Goal: Information Seeking & Learning: Learn about a topic

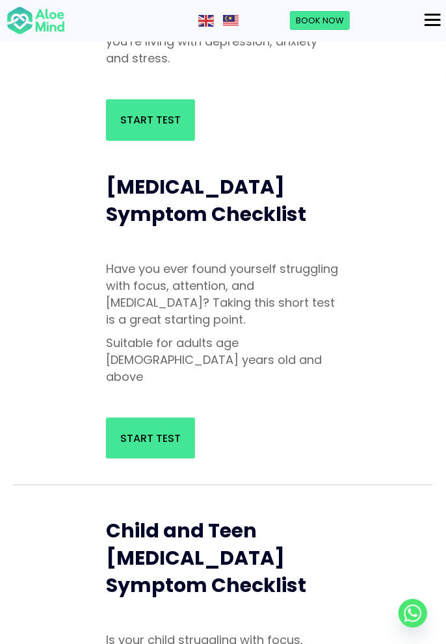
scroll to position [230, 0]
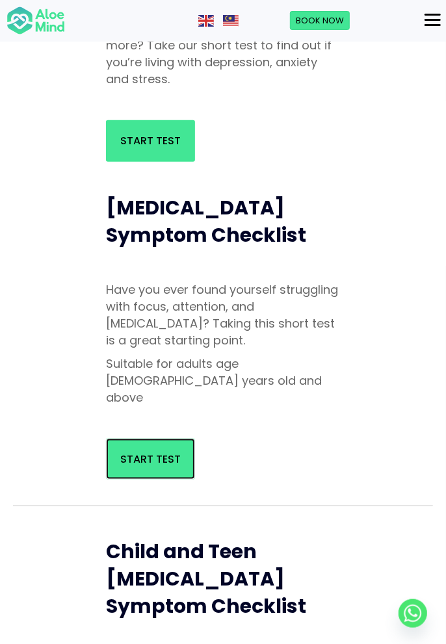
click at [157, 451] on span "Start Test" at bounding box center [150, 458] width 60 height 15
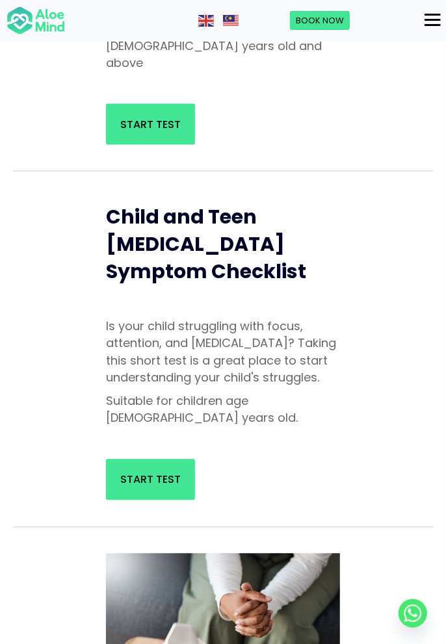
scroll to position [566, 0]
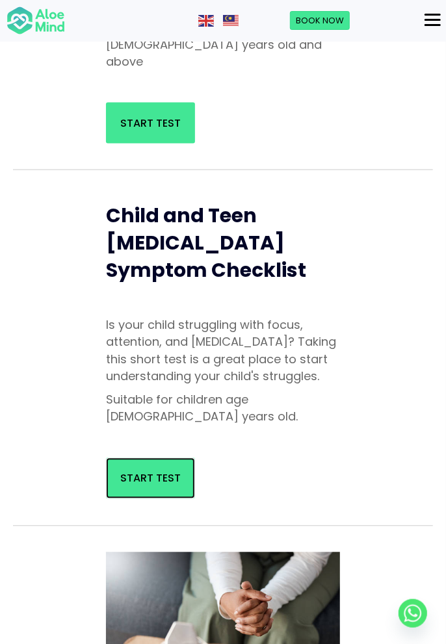
click at [145, 458] on link "Start Test" at bounding box center [150, 478] width 89 height 41
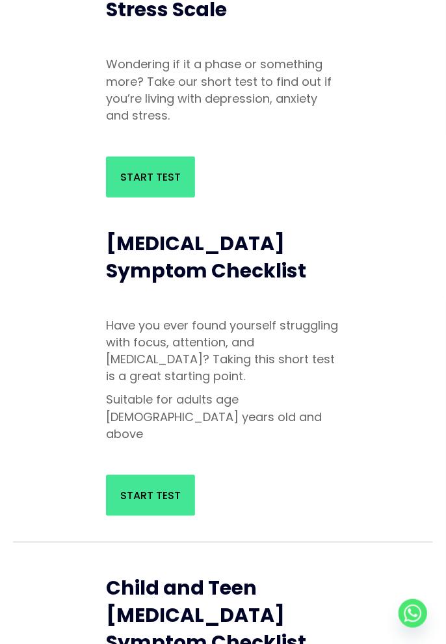
scroll to position [546, 0]
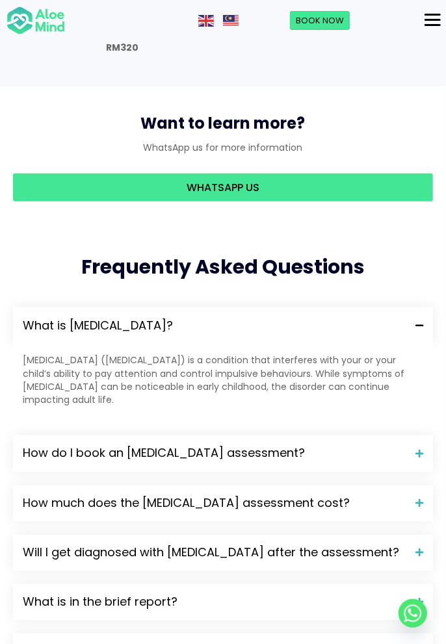
scroll to position [1887, 0]
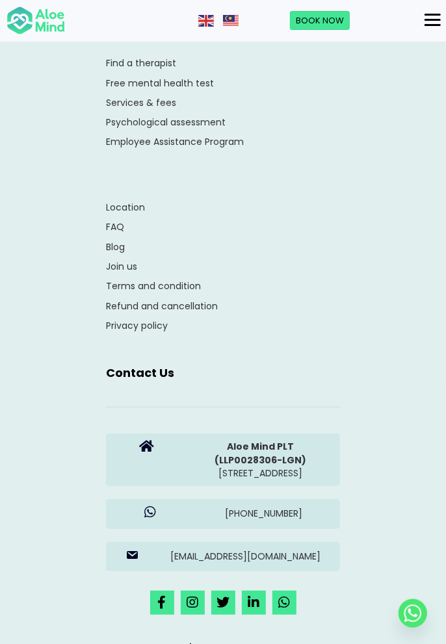
scroll to position [2958, 0]
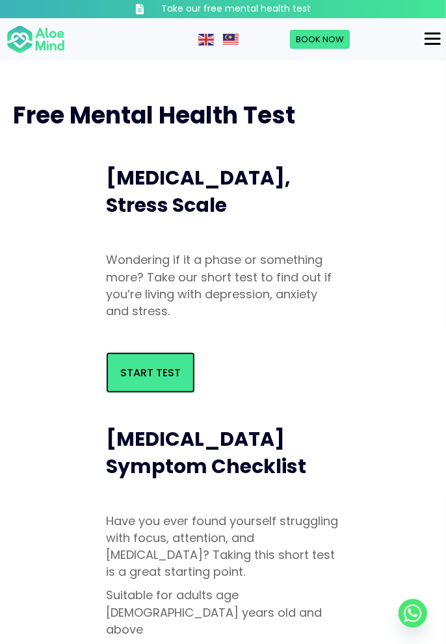
click at [176, 369] on span "Start Test" at bounding box center [150, 372] width 60 height 15
